Goal: Find specific page/section: Find specific page/section

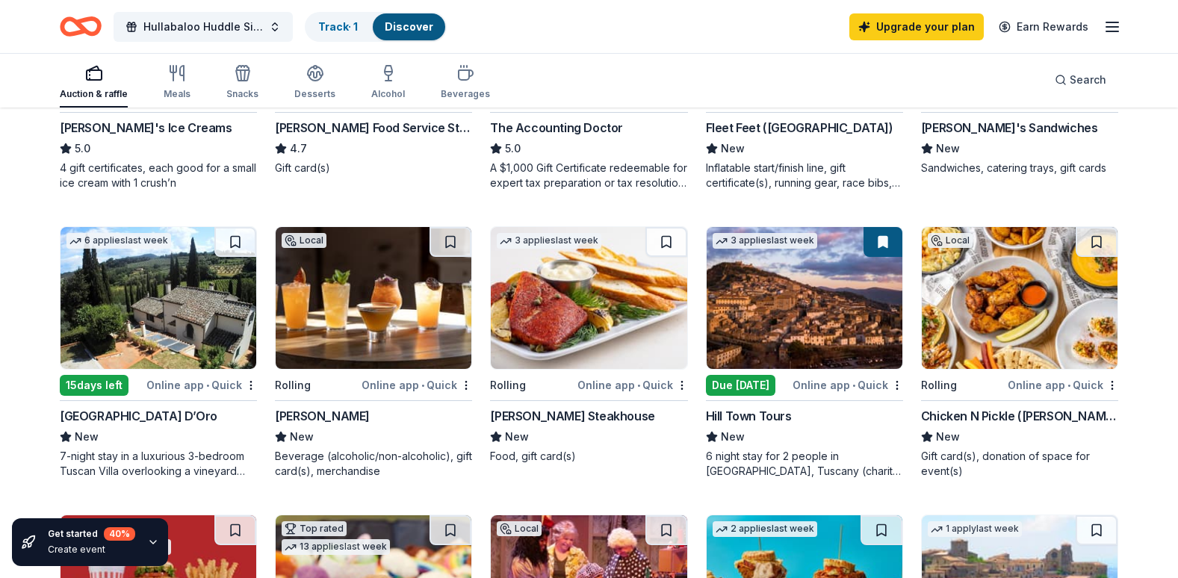
scroll to position [385, 0]
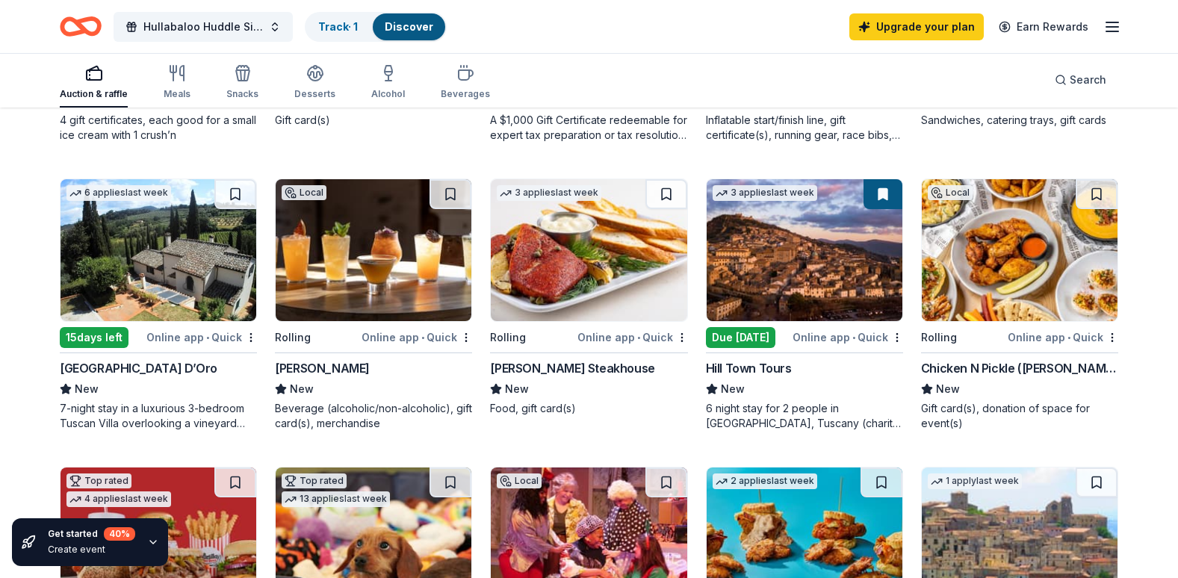
click at [163, 294] on img at bounding box center [159, 250] width 196 height 142
